Goal: Transaction & Acquisition: Purchase product/service

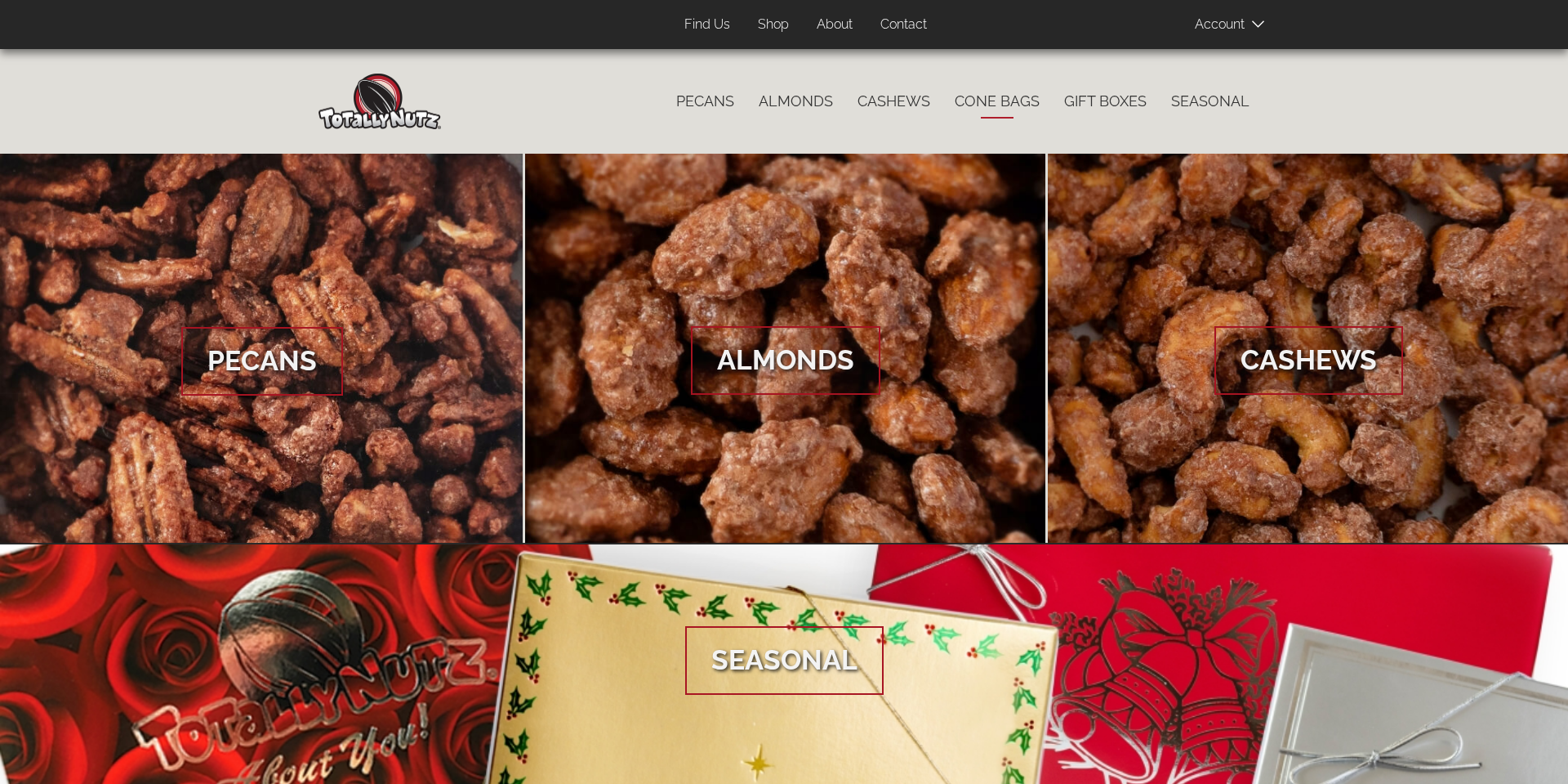
click at [1009, 102] on link "Cone Bags" at bounding box center [997, 101] width 109 height 34
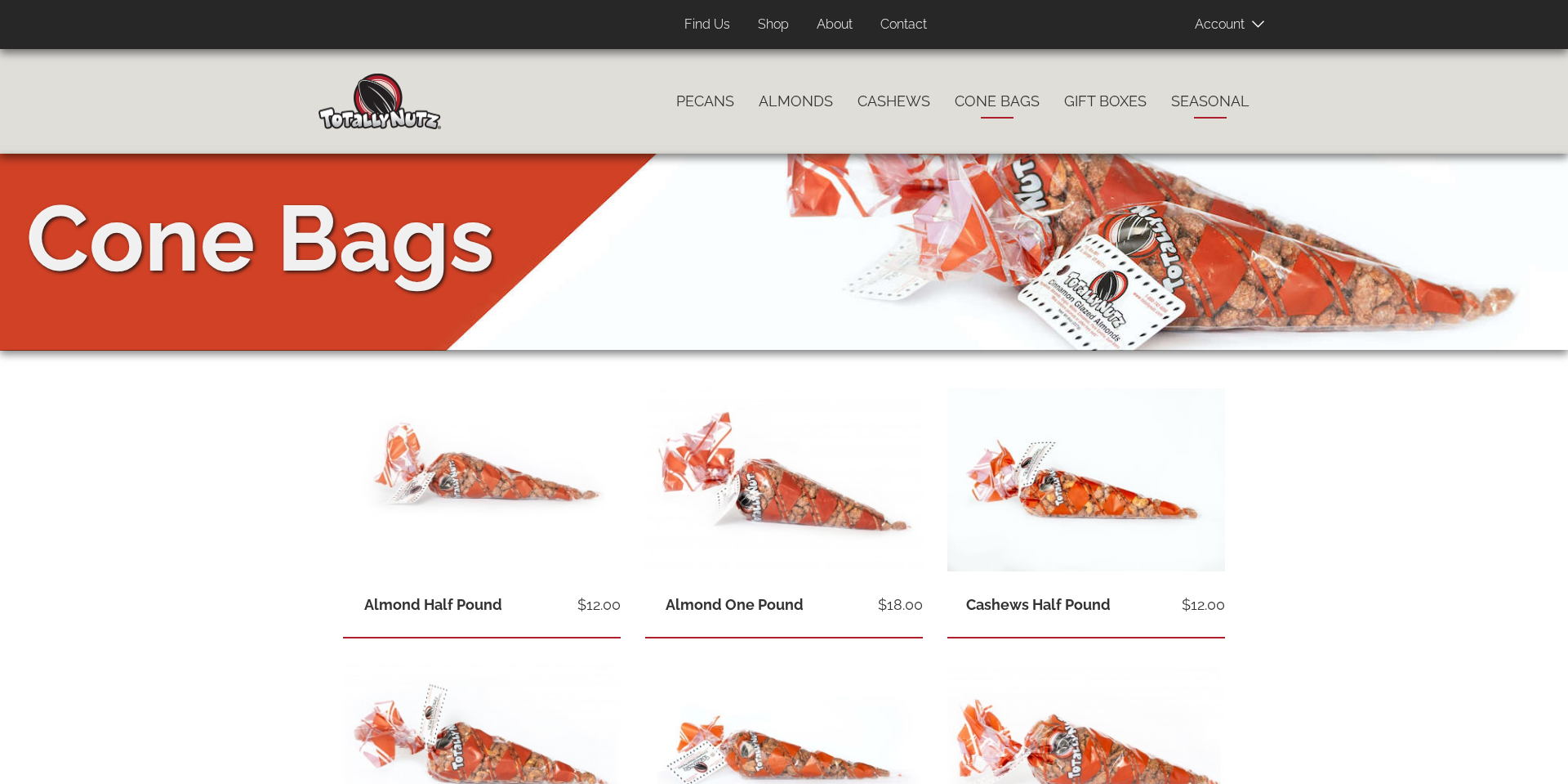
click at [1207, 99] on link "Seasonal" at bounding box center [1210, 101] width 103 height 34
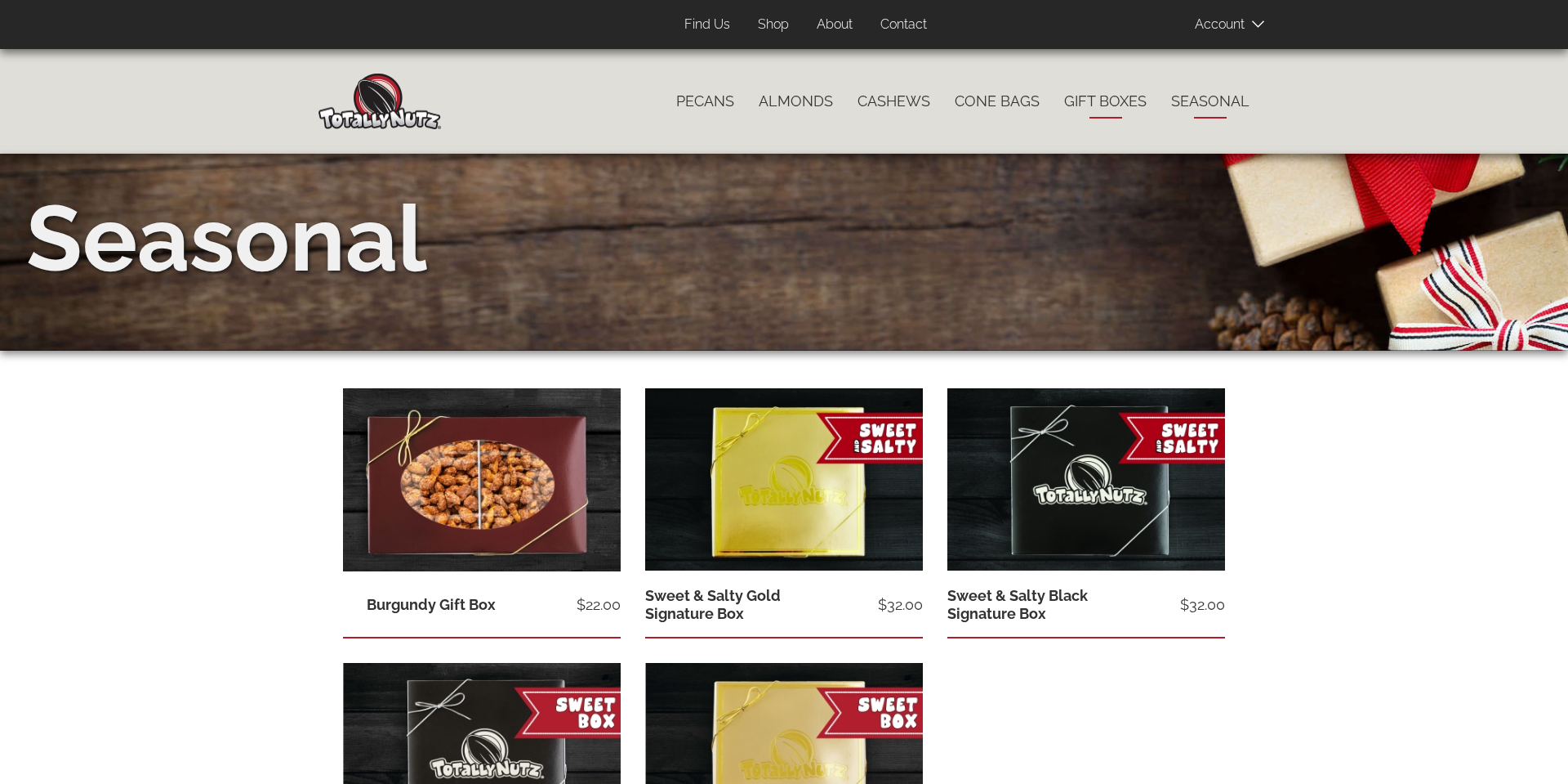
click at [1098, 102] on link "Gift Boxes" at bounding box center [1106, 101] width 107 height 34
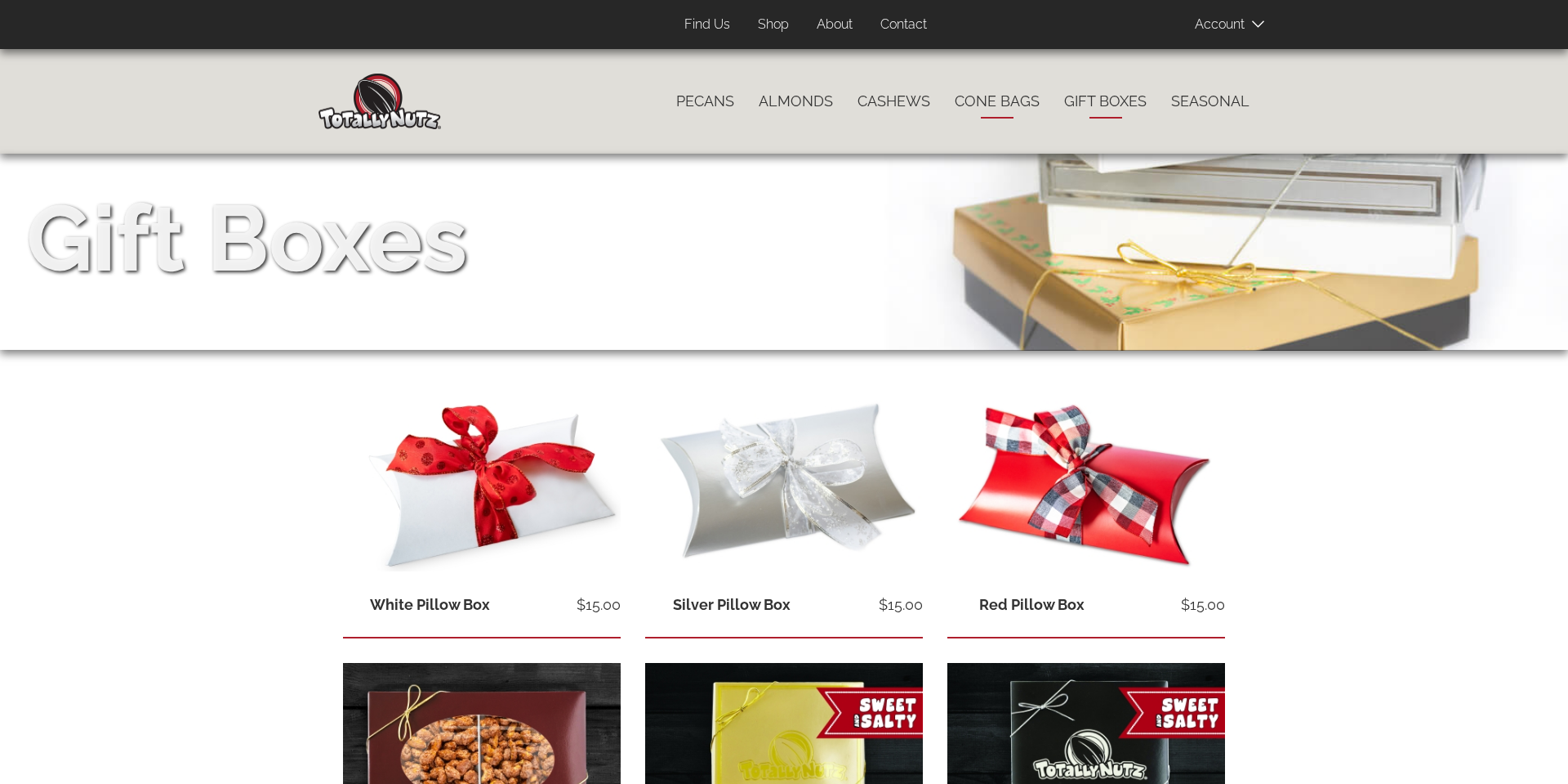
click at [986, 107] on link "Cone Bags" at bounding box center [997, 101] width 109 height 34
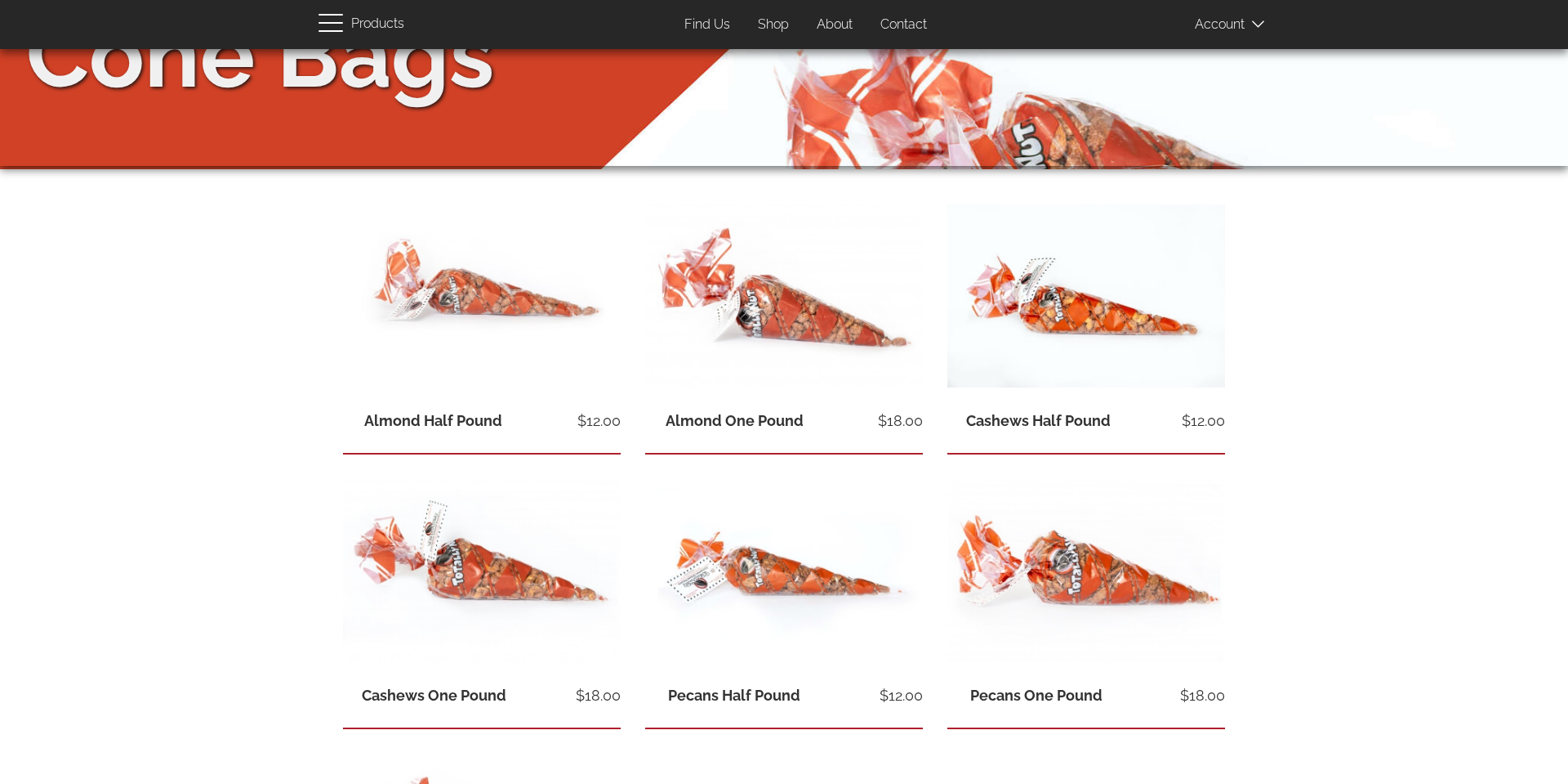
scroll to position [205, 0]
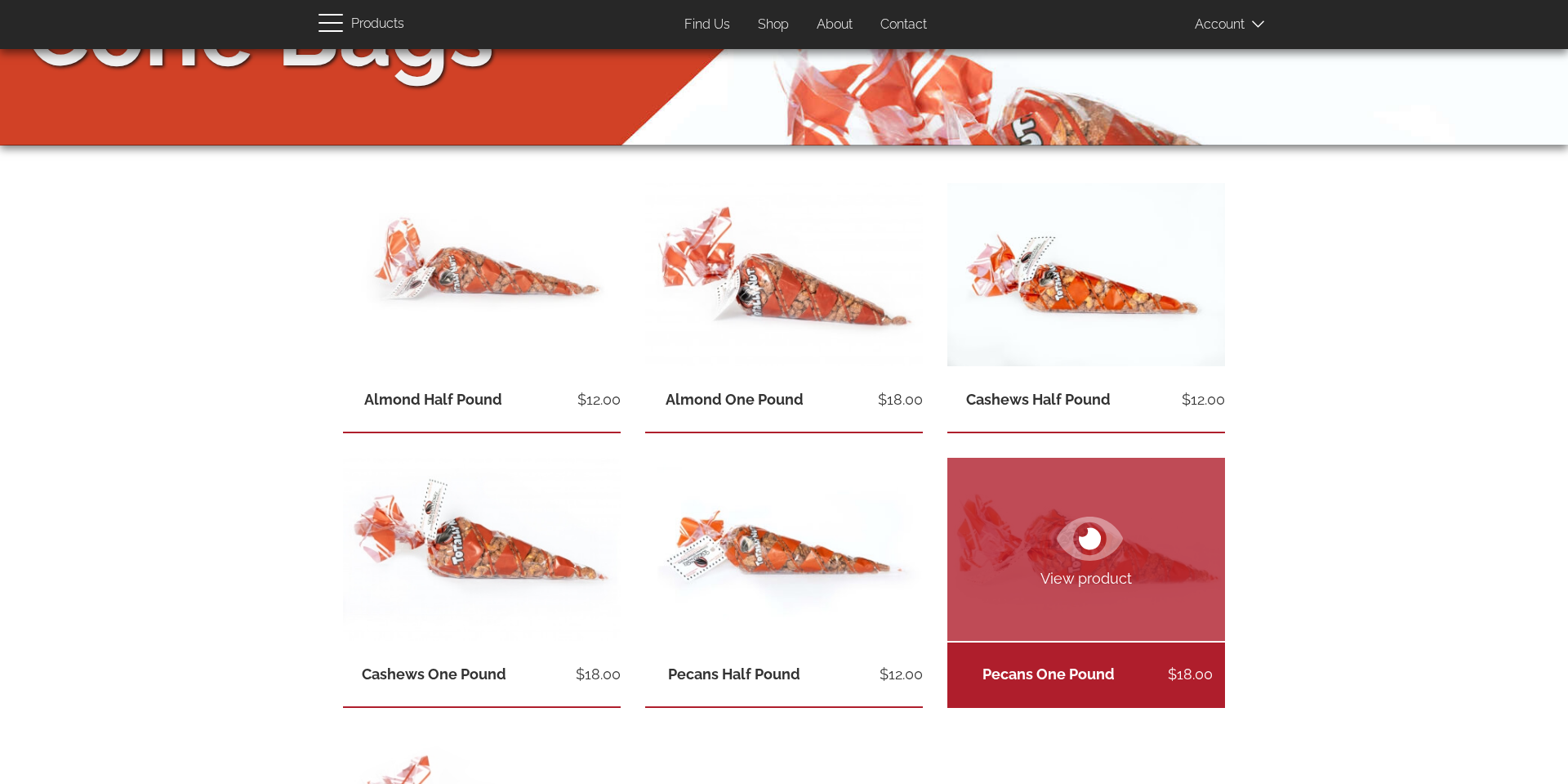
click at [1112, 582] on span "View product" at bounding box center [1086, 578] width 278 height 21
click at [1104, 682] on link "Pecans One Pound" at bounding box center [1049, 673] width 133 height 17
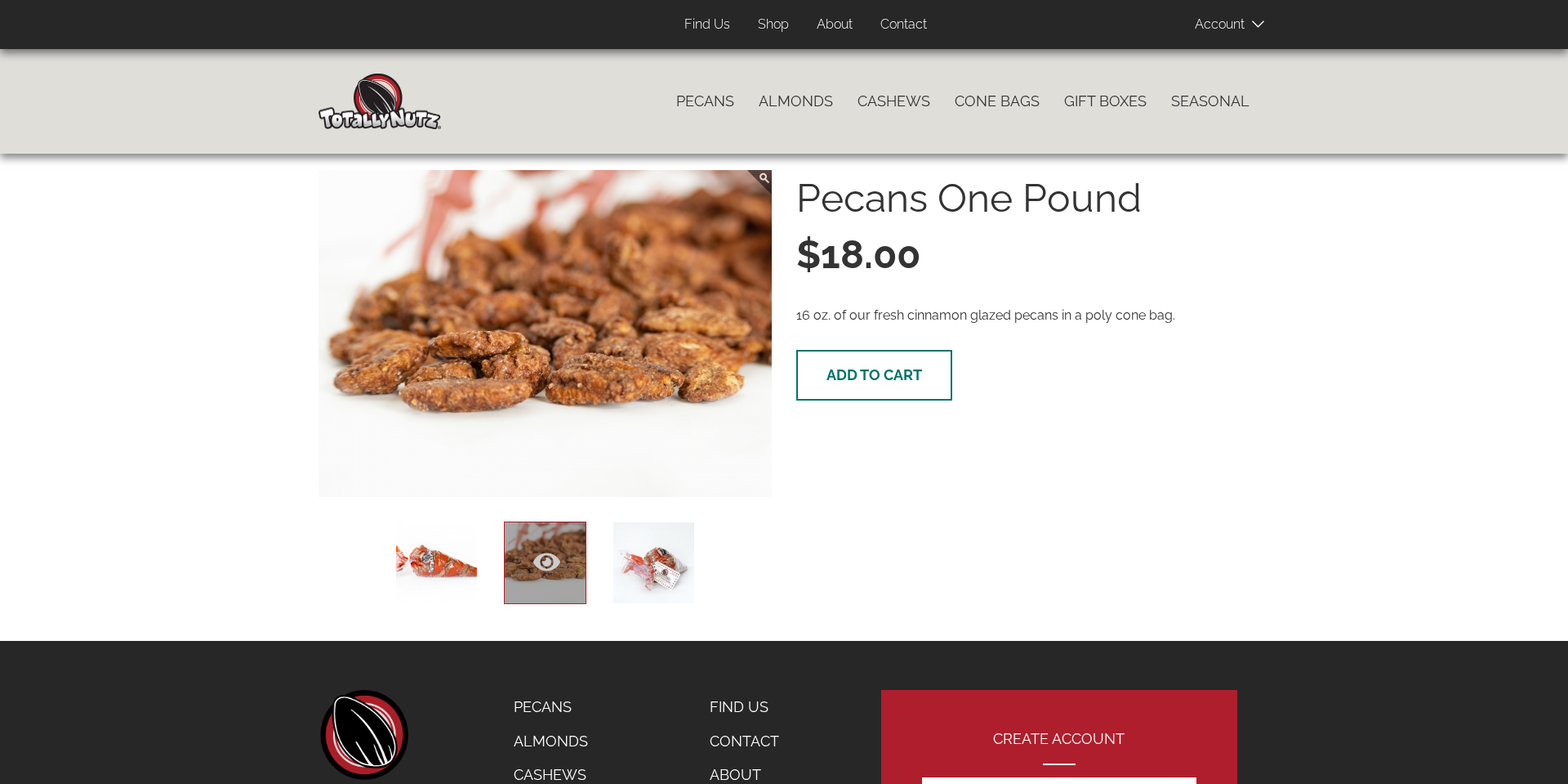
click at [881, 383] on span "Add to cart" at bounding box center [874, 374] width 96 height 17
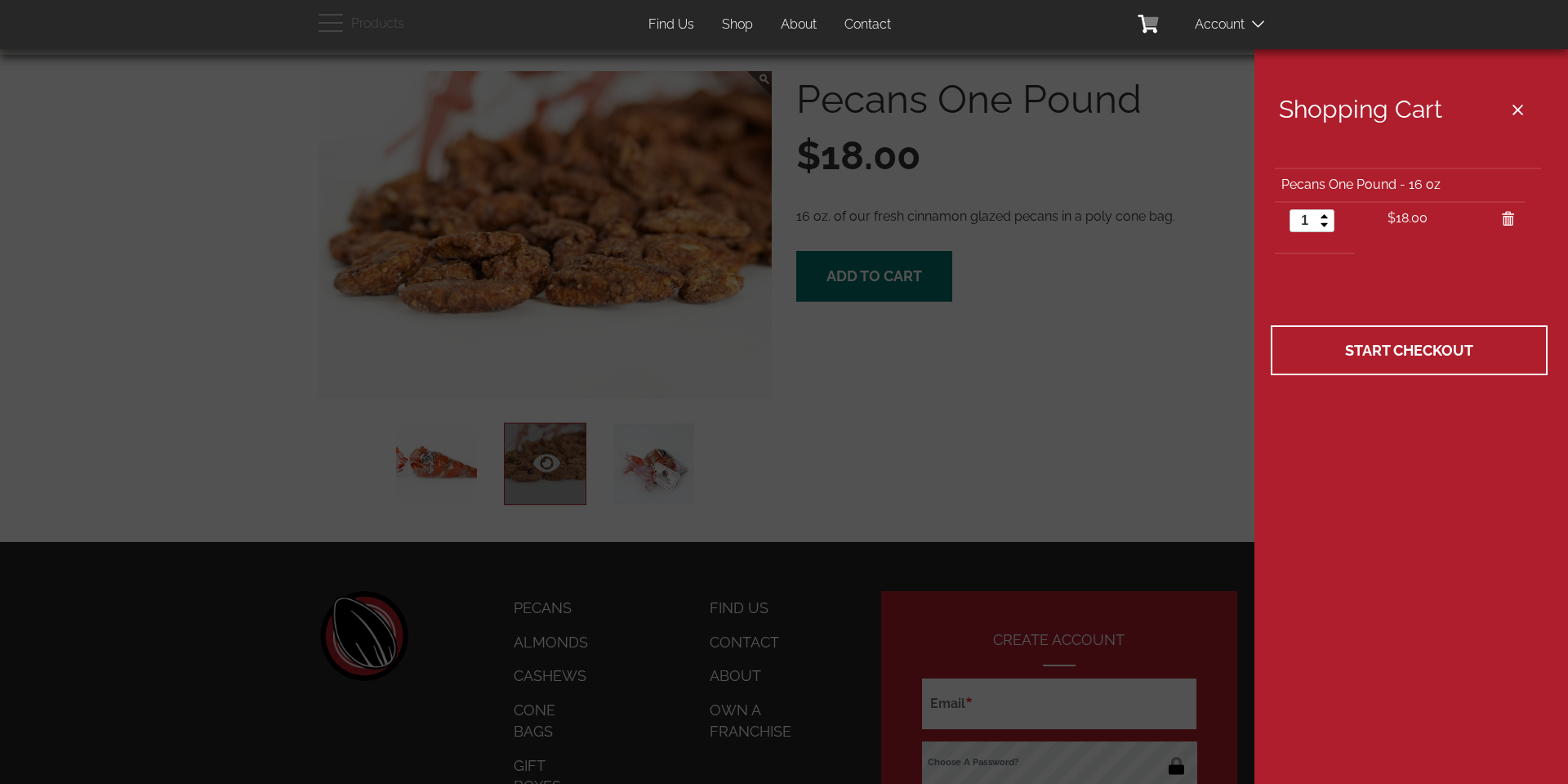
scroll to position [139, 0]
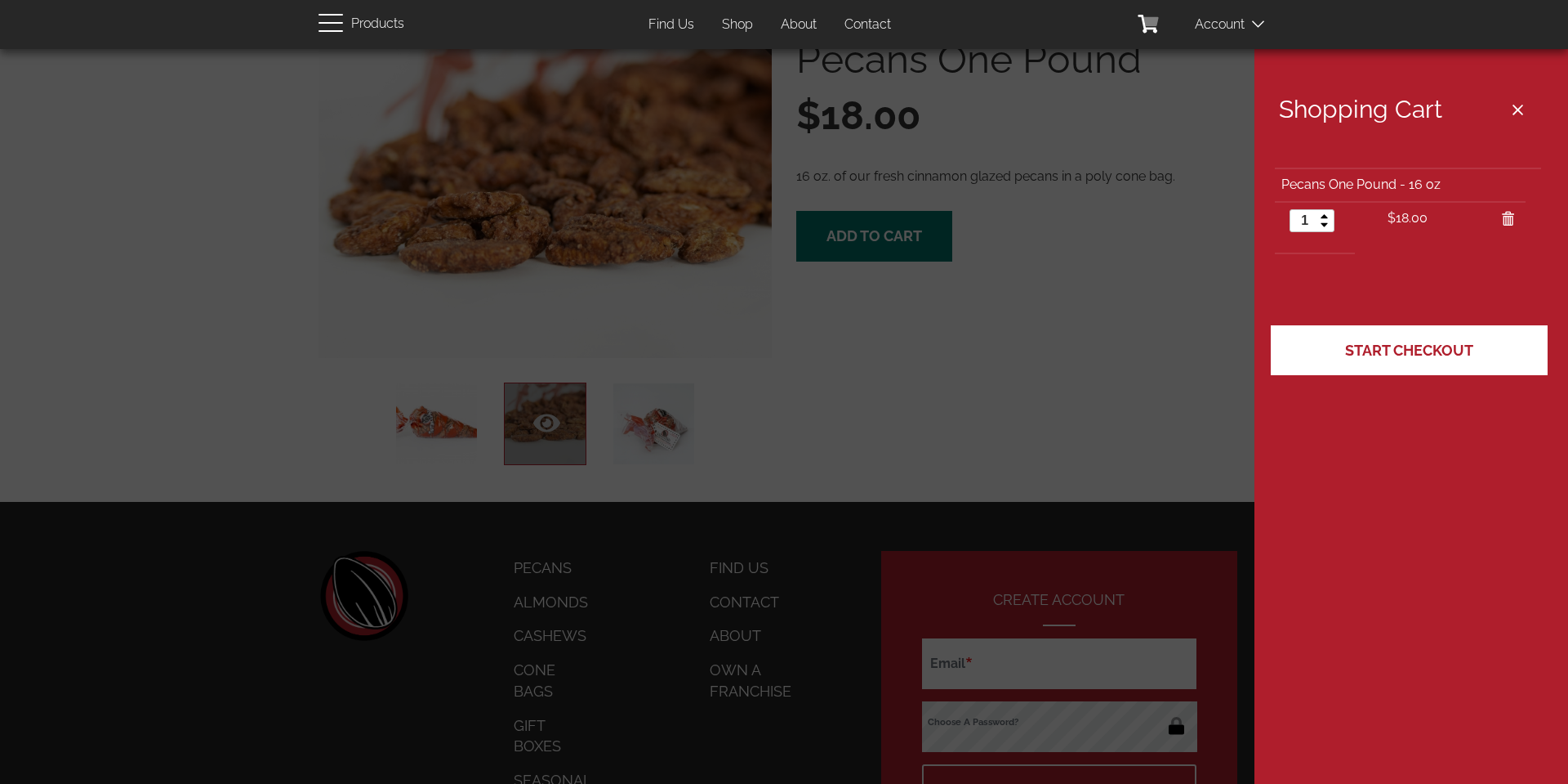
click at [1354, 350] on span "Start Checkout" at bounding box center [1409, 350] width 128 height 17
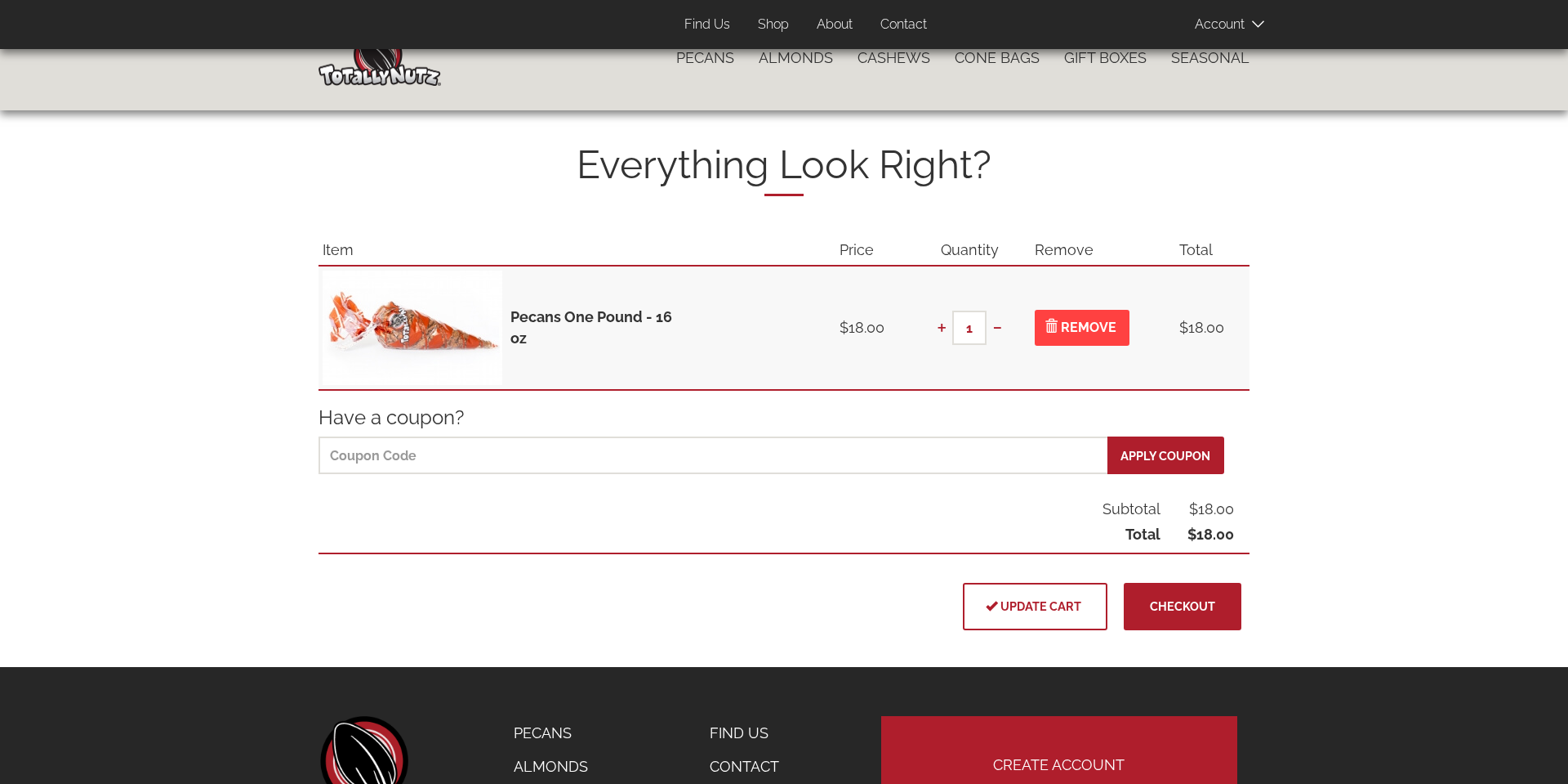
scroll to position [51, 0]
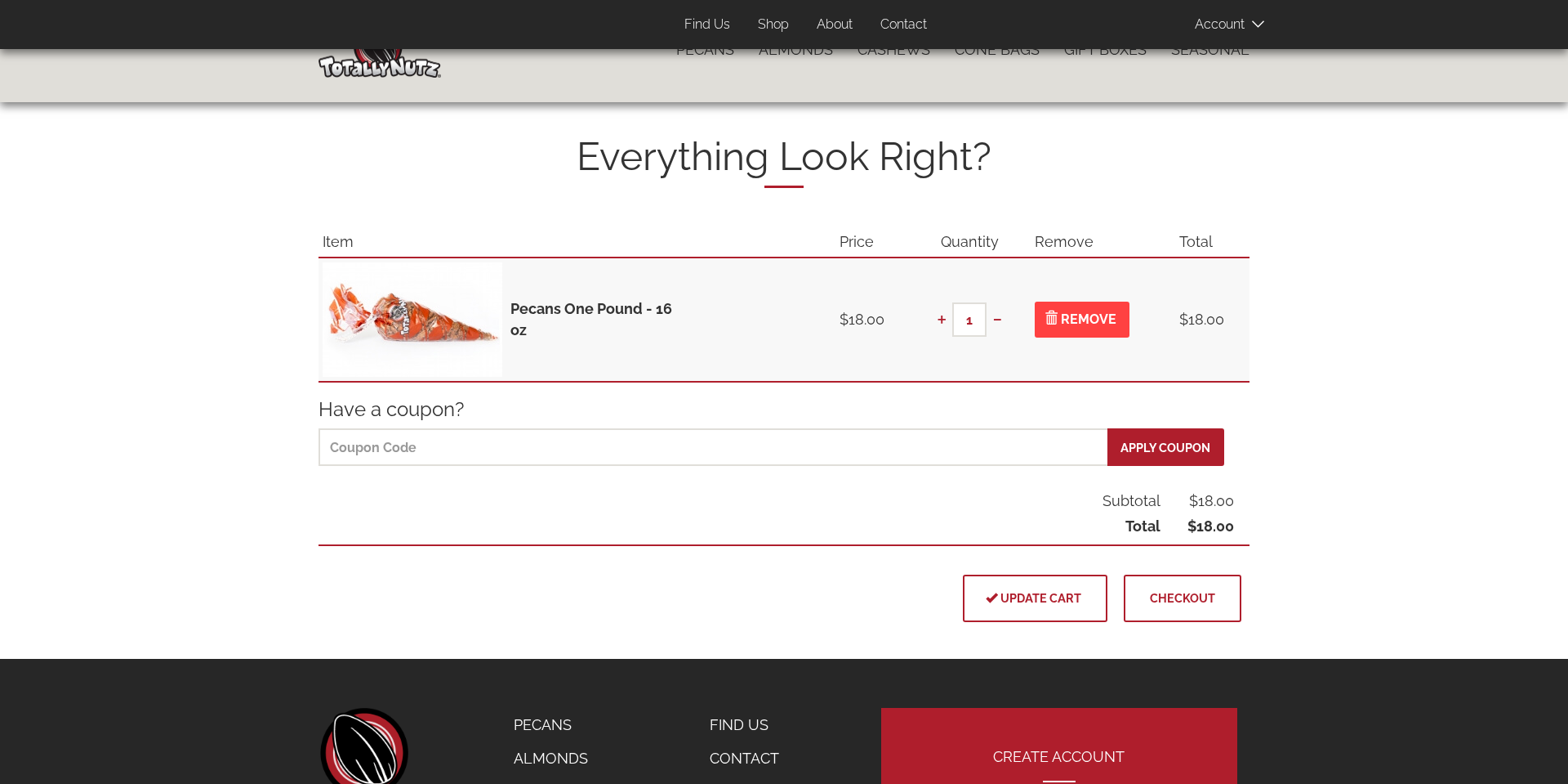
click at [1178, 600] on span "Checkout" at bounding box center [1183, 598] width 65 height 14
